Goal: Information Seeking & Learning: Learn about a topic

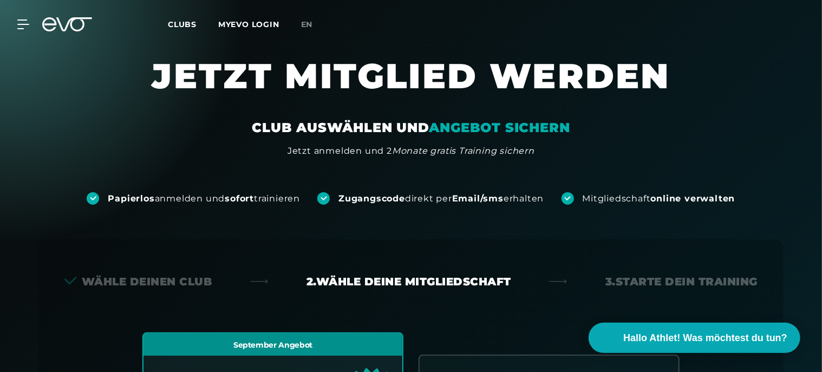
click at [181, 23] on span "Clubs" at bounding box center [182, 24] width 29 height 10
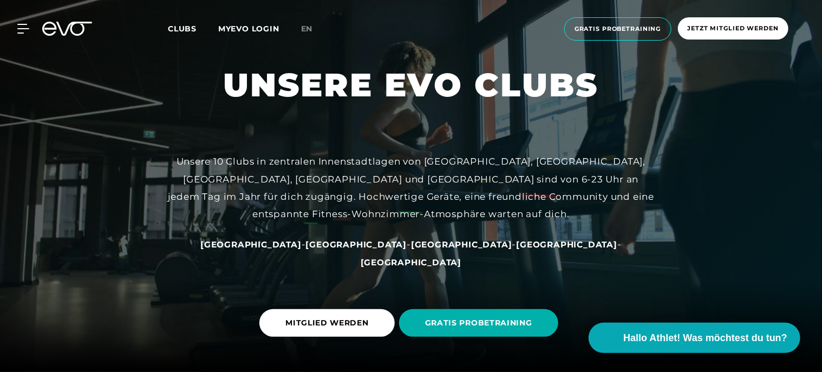
click at [344, 250] on span "[GEOGRAPHIC_DATA]" at bounding box center [356, 244] width 101 height 10
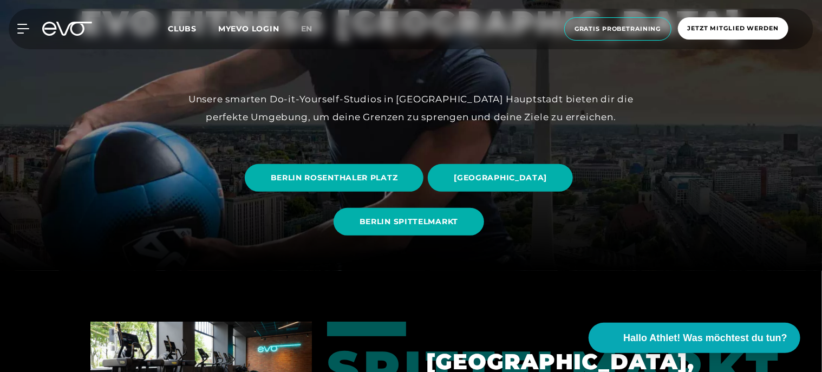
scroll to position [108, 0]
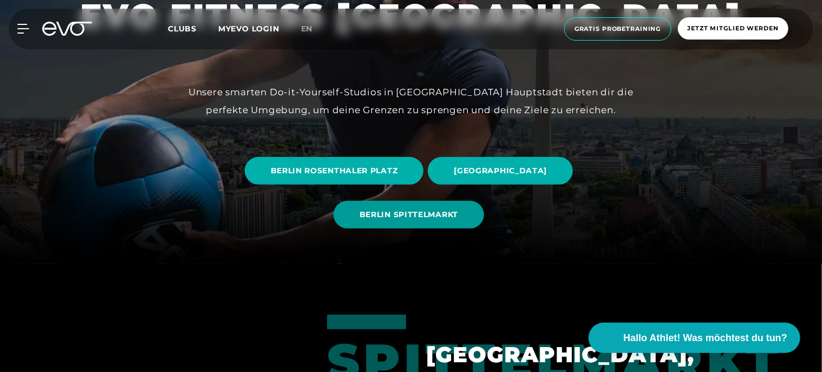
click at [438, 217] on span "BERLIN SPITTELMARKT" at bounding box center [408, 214] width 99 height 11
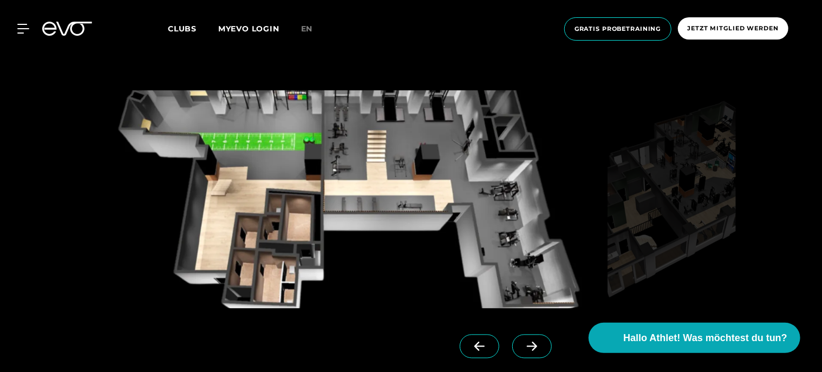
scroll to position [920, 0]
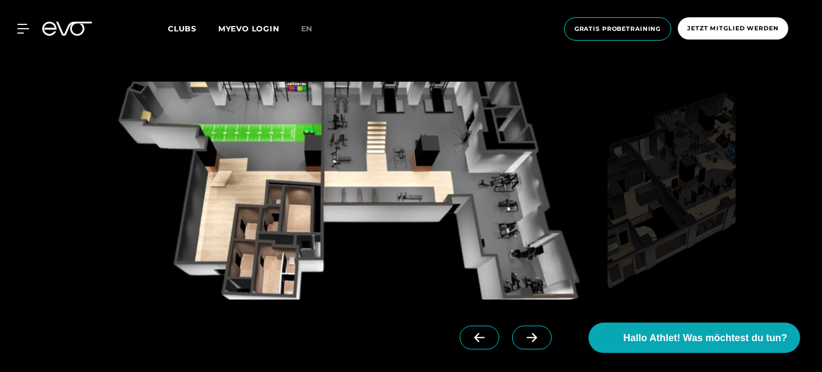
click at [522, 335] on icon at bounding box center [531, 338] width 19 height 10
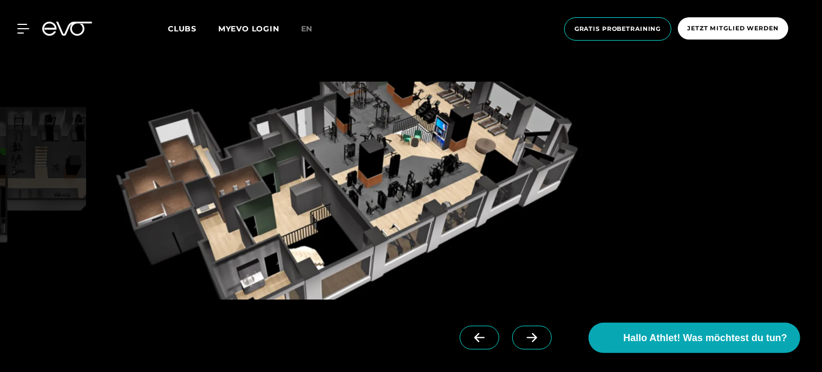
click at [523, 338] on icon at bounding box center [531, 338] width 19 height 10
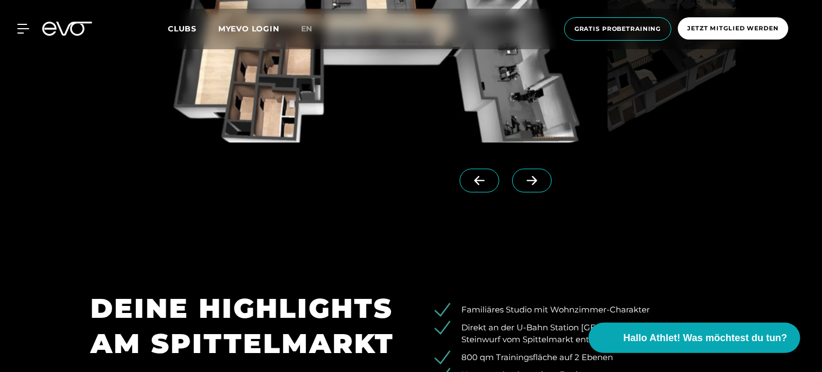
scroll to position [1083, 0]
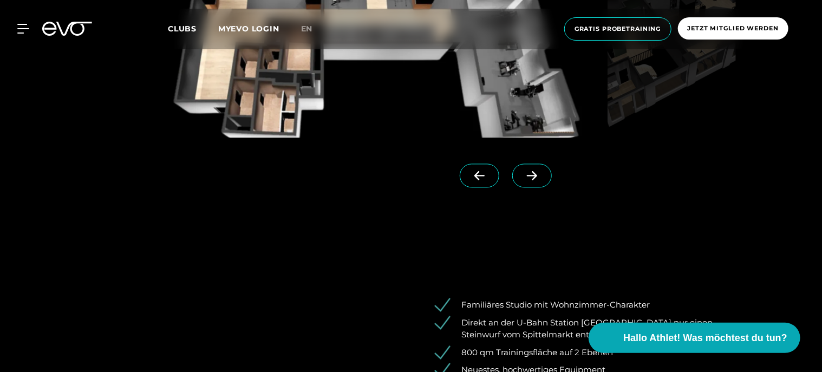
click at [470, 174] on icon at bounding box center [479, 176] width 19 height 10
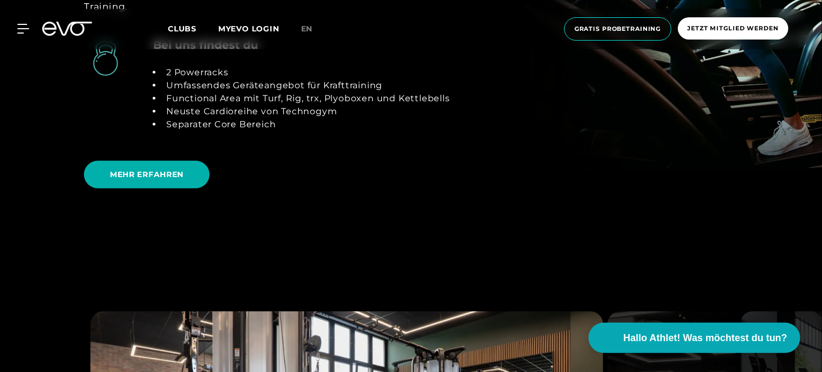
scroll to position [2382, 0]
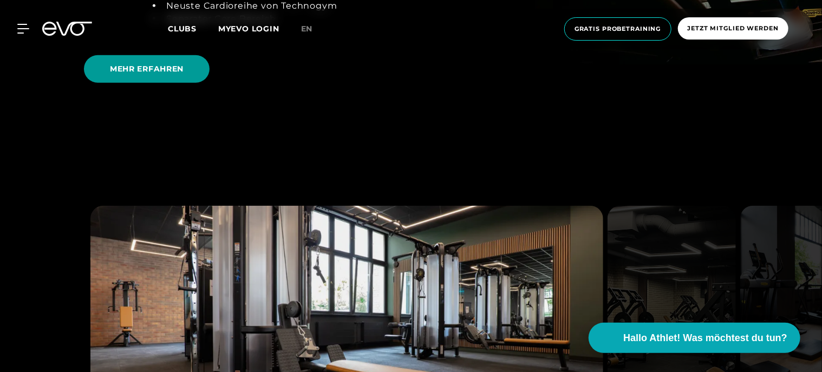
click at [143, 63] on span "MEHR ERFAHREN" at bounding box center [147, 68] width 74 height 11
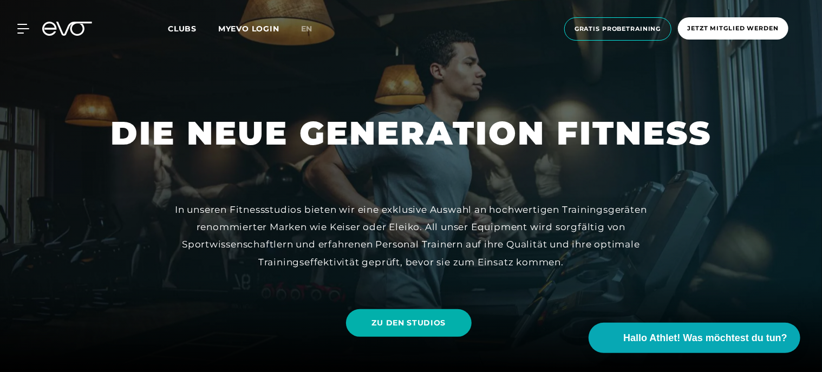
click at [22, 27] on icon at bounding box center [23, 29] width 12 height 10
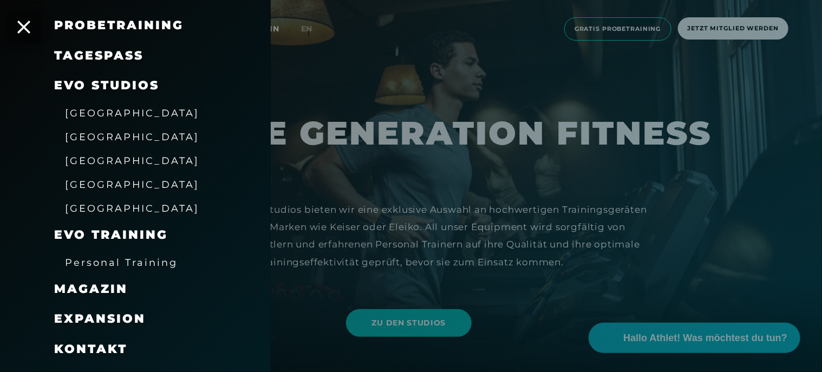
scroll to position [158, 0]
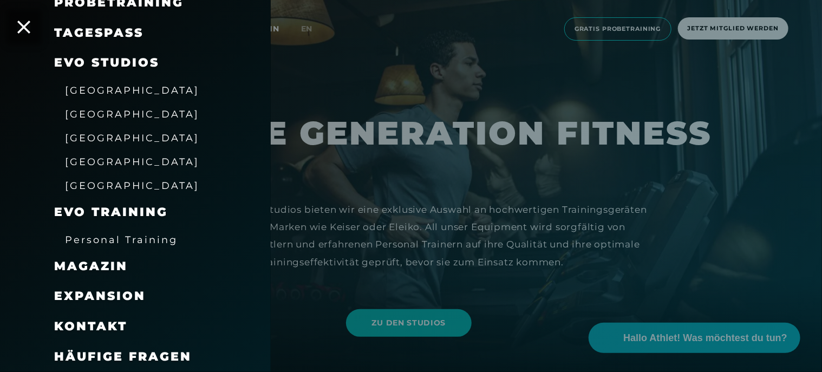
click at [140, 356] on span "Häufige Fragen" at bounding box center [122, 356] width 137 height 15
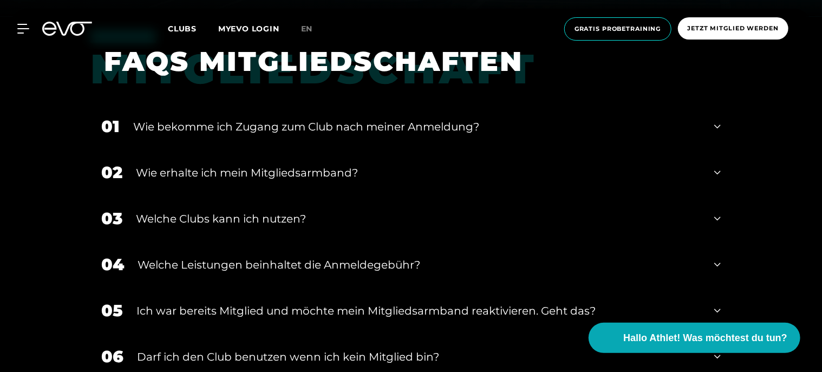
scroll to position [379, 0]
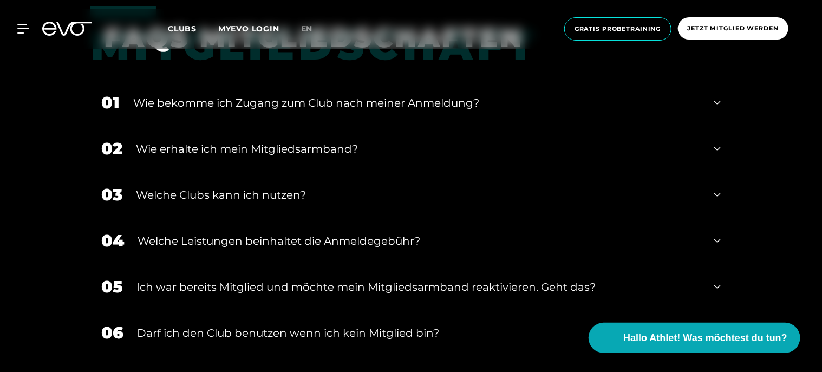
click at [715, 147] on icon at bounding box center [717, 148] width 6 height 13
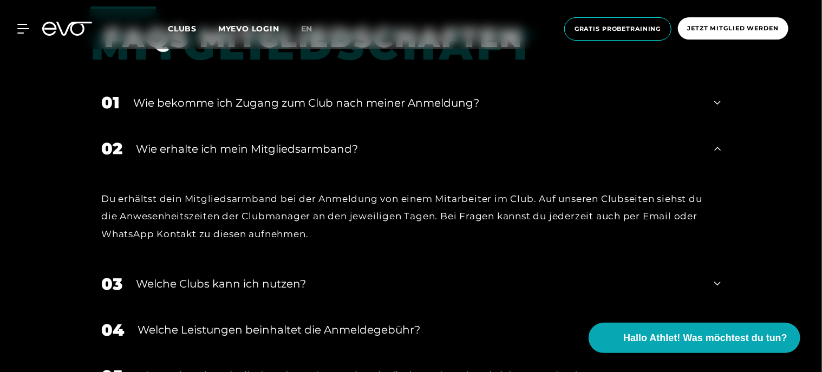
click at [715, 147] on icon at bounding box center [717, 148] width 6 height 13
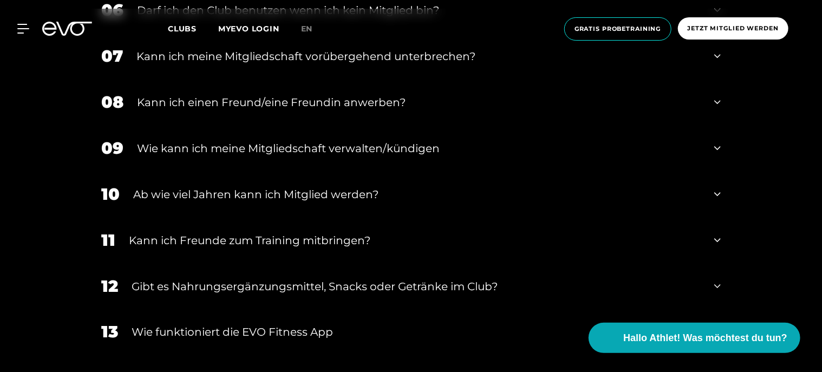
scroll to position [704, 0]
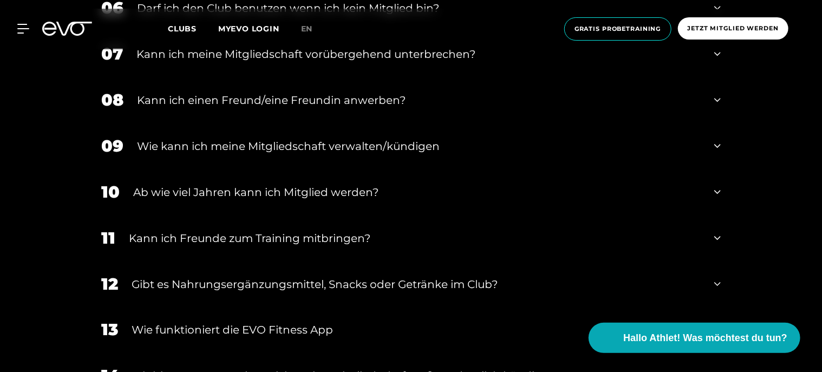
click at [718, 281] on icon at bounding box center [717, 284] width 6 height 13
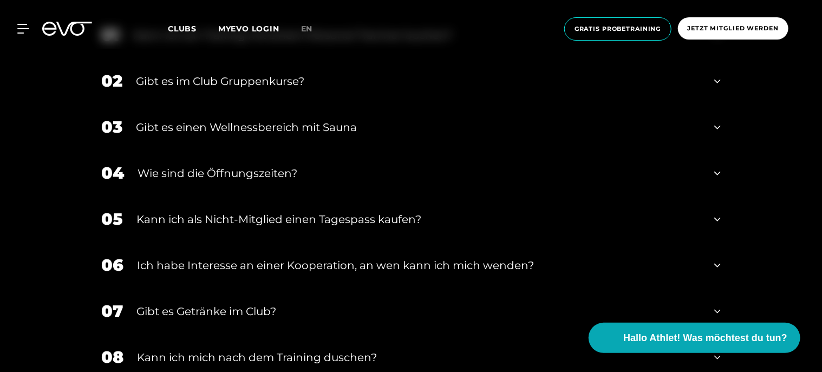
scroll to position [1786, 0]
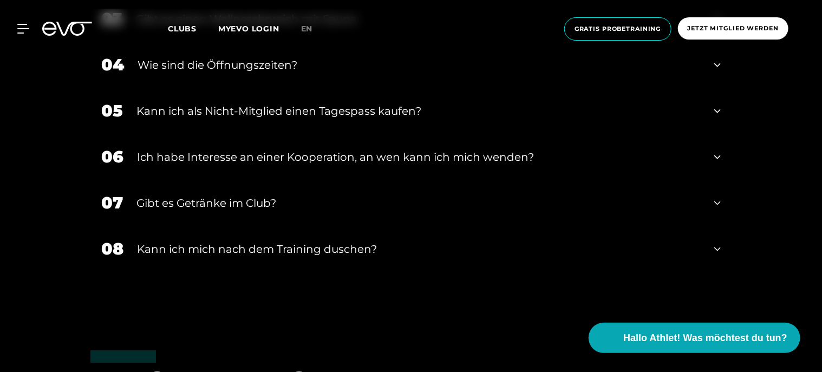
click at [712, 199] on div "07 Gibt es Getränke im Club?" at bounding box center [410, 203] width 641 height 46
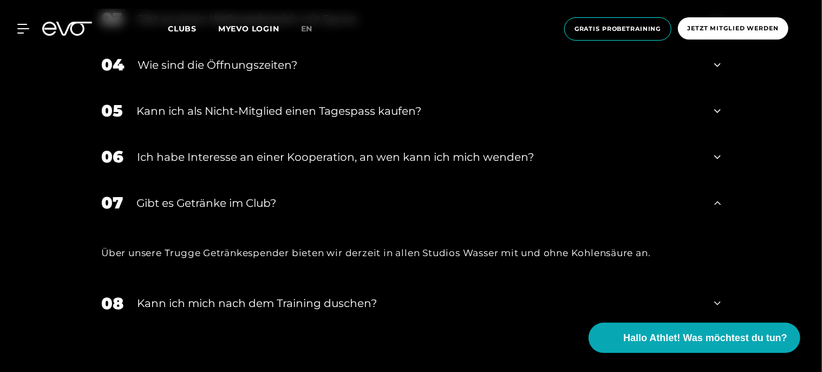
click at [719, 299] on icon at bounding box center [717, 303] width 6 height 13
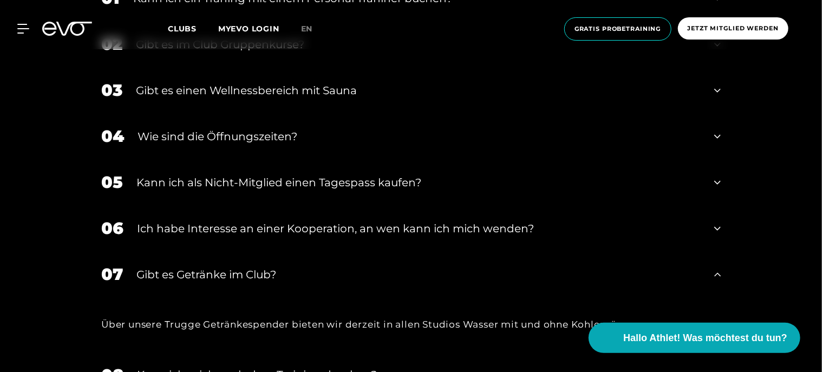
scroll to position [1570, 0]
